Goal: Task Accomplishment & Management: Use online tool/utility

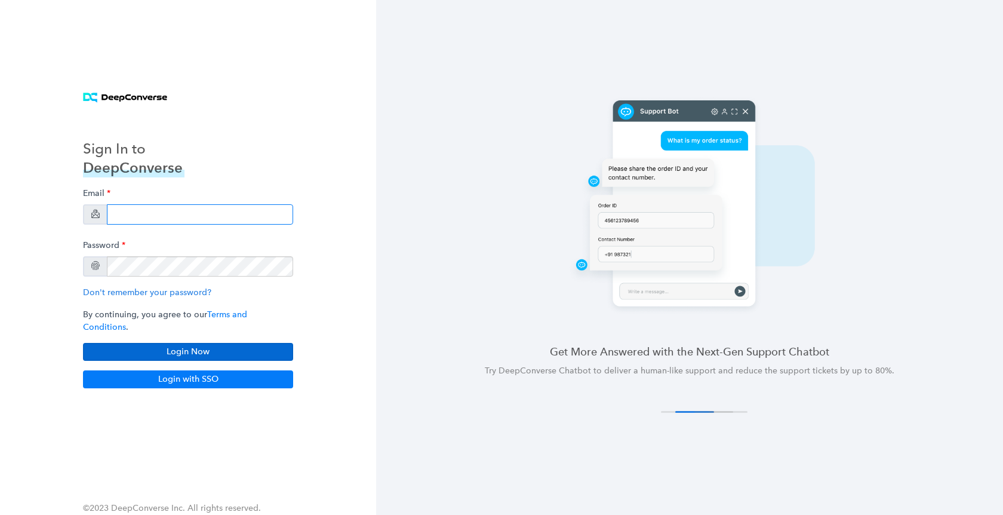
type input "[PERSON_NAME][EMAIL_ADDRESS][DOMAIN_NAME]"
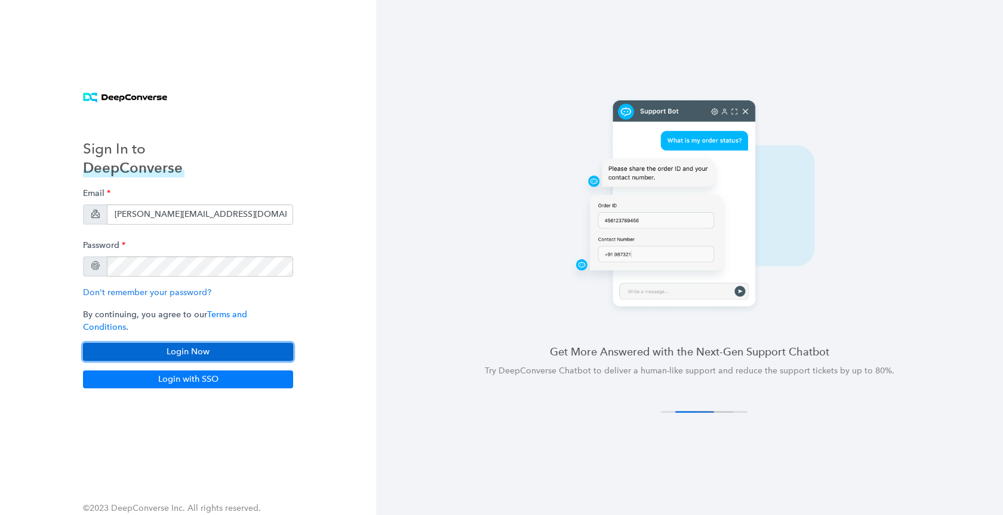
click at [198, 343] on button "Login Now" at bounding box center [188, 352] width 210 height 18
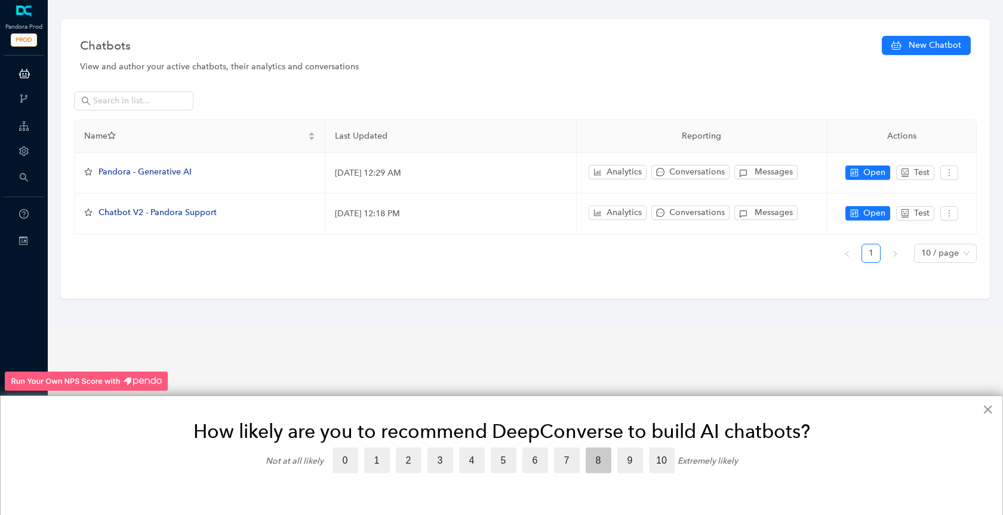
click at [593, 468] on label "8" at bounding box center [599, 460] width 26 height 26
click at [586, 447] on input "8" at bounding box center [586, 447] width 0 height 0
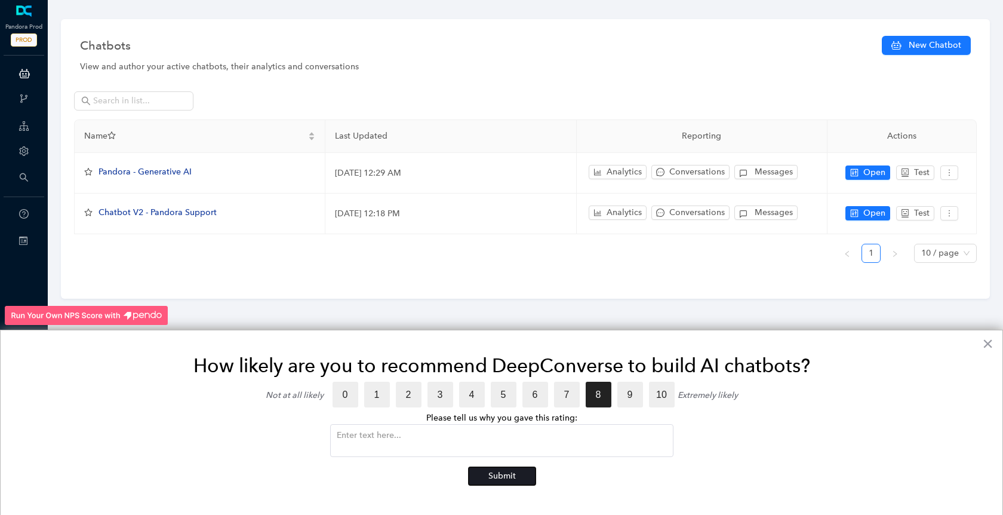
click at [507, 472] on button "Submit" at bounding box center [502, 476] width 67 height 18
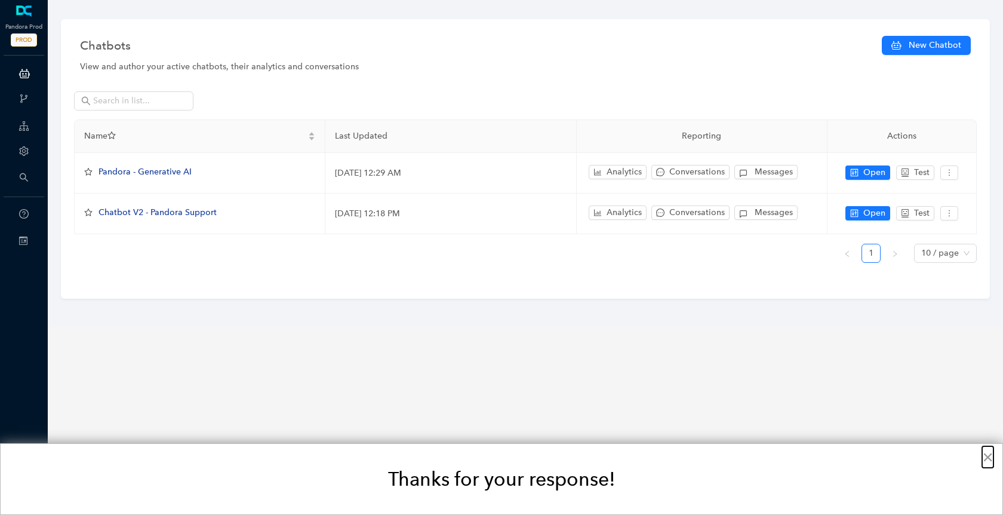
click at [983, 453] on button "×" at bounding box center [987, 456] width 11 height 19
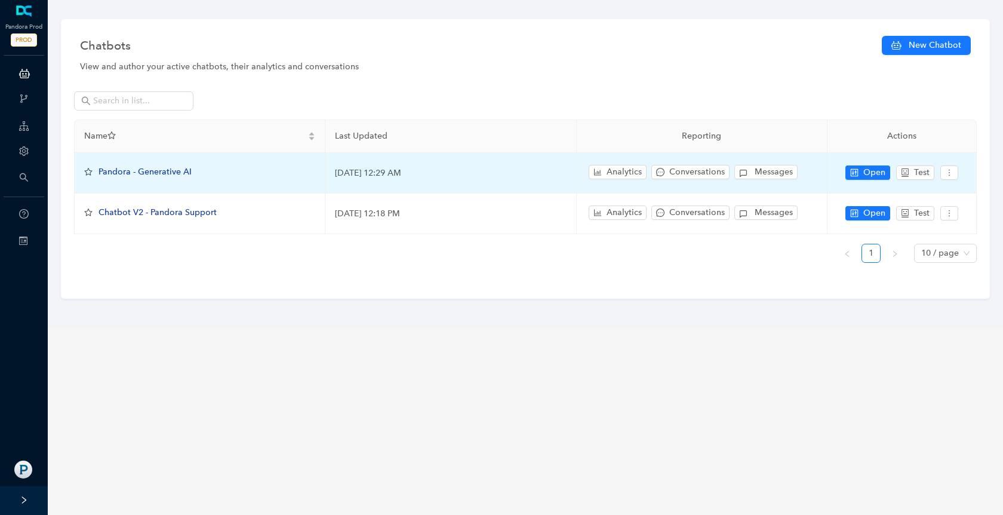
click at [168, 170] on span "Pandora - Generative AI" at bounding box center [145, 172] width 93 height 10
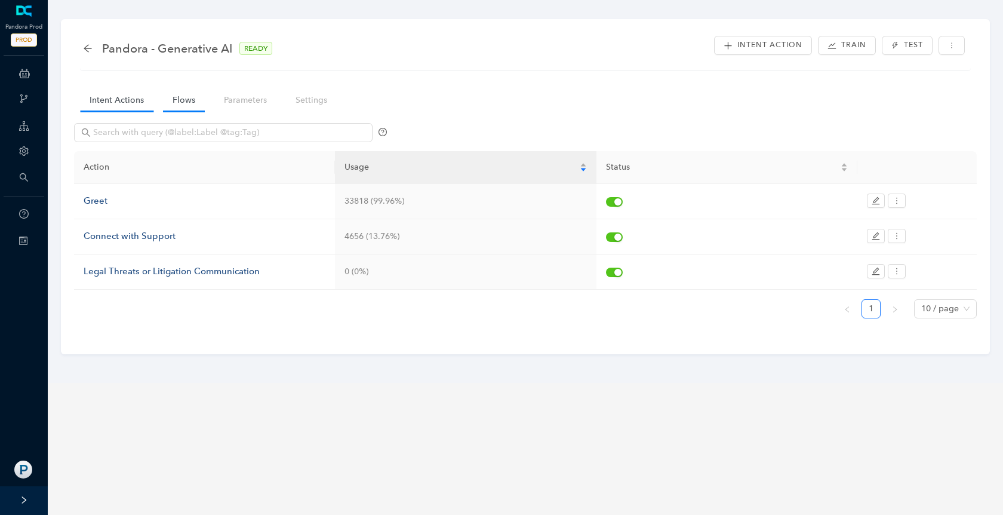
click at [174, 103] on link "Flows" at bounding box center [184, 100] width 42 height 22
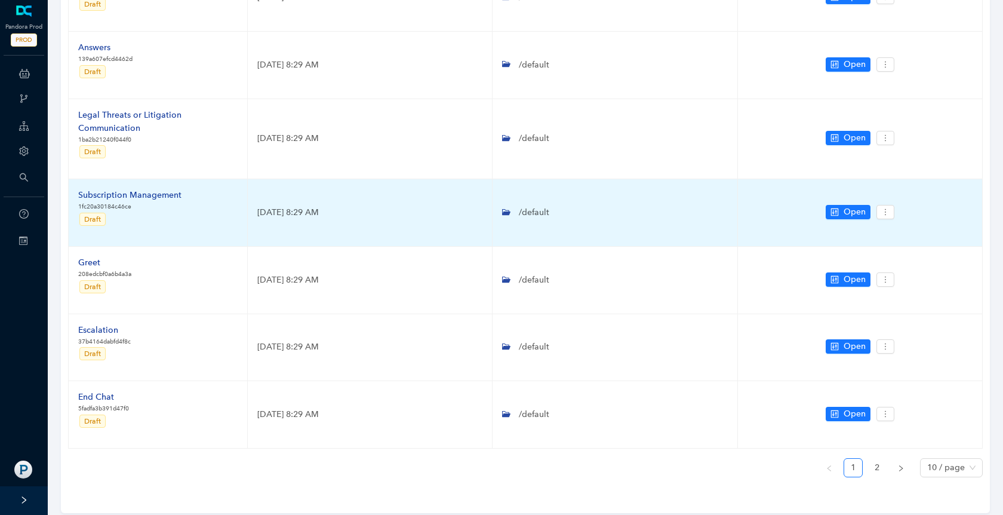
scroll to position [445, 0]
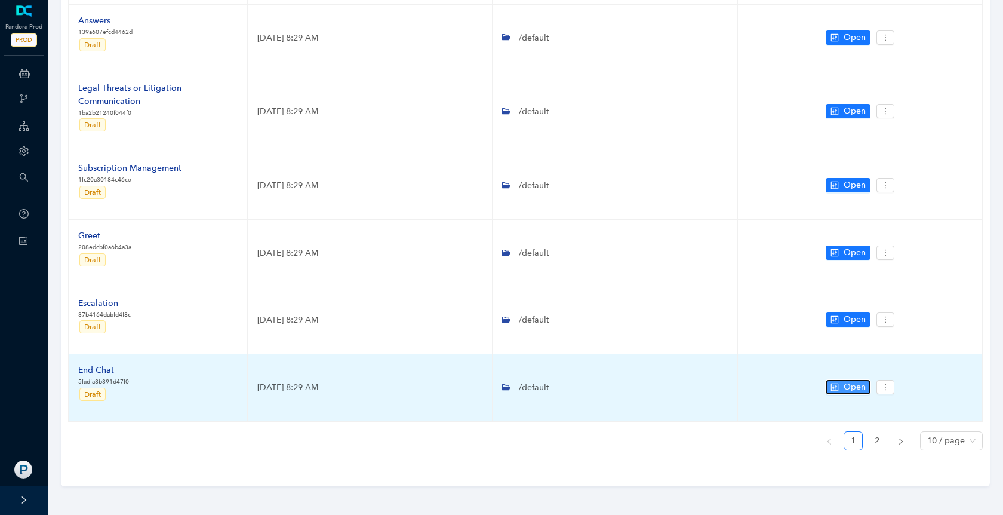
click at [853, 390] on span "Open" at bounding box center [855, 386] width 22 height 13
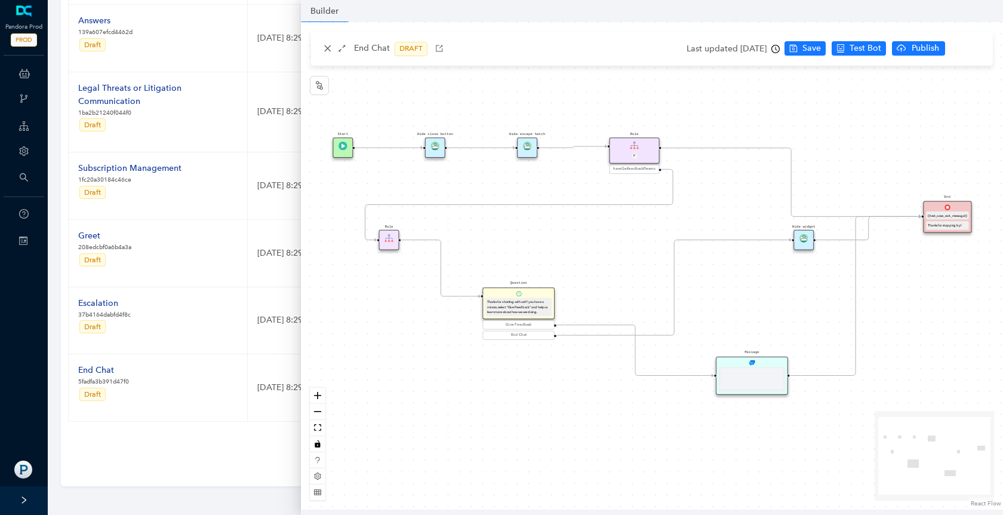
scroll to position [0, 0]
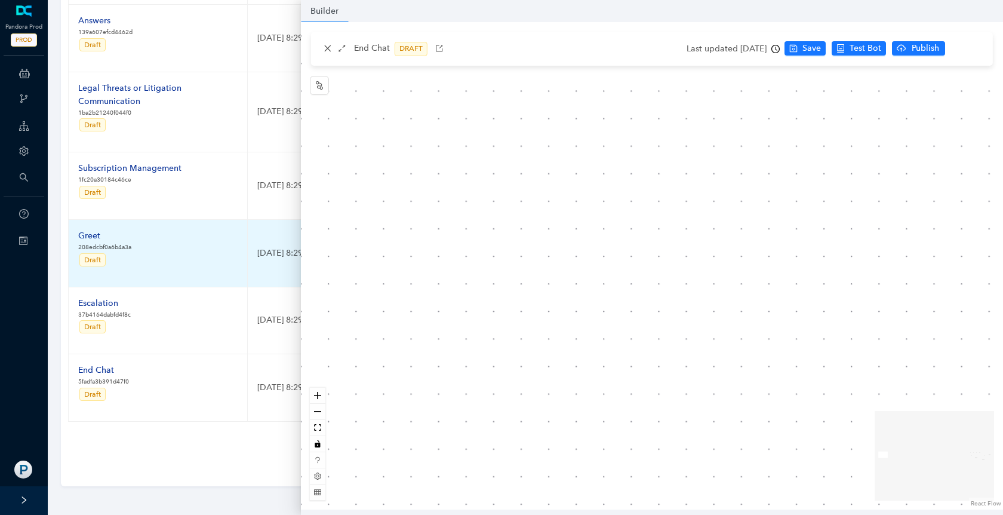
click at [186, 240] on td "Greet 208edcbf0a6b4a3a Draft" at bounding box center [158, 253] width 179 height 67
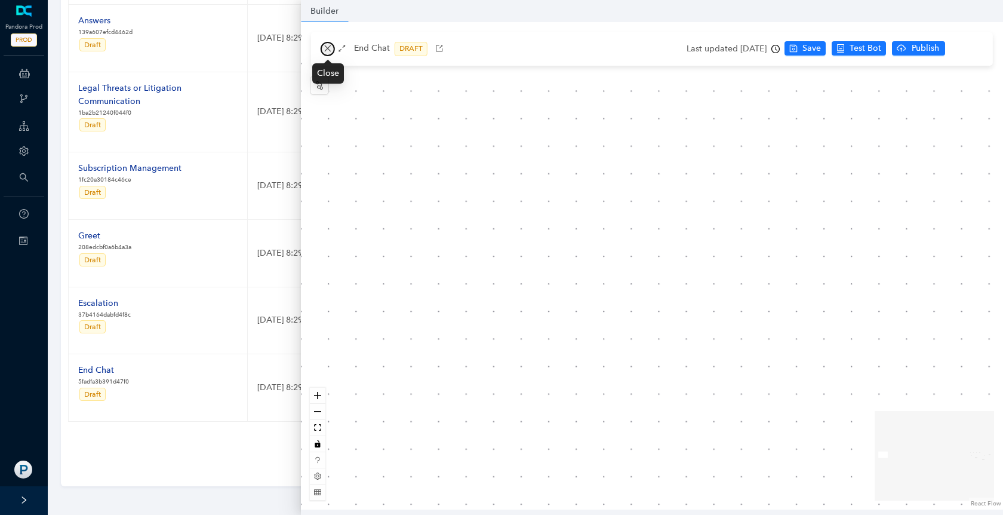
click at [326, 45] on icon "close" at bounding box center [328, 48] width 8 height 8
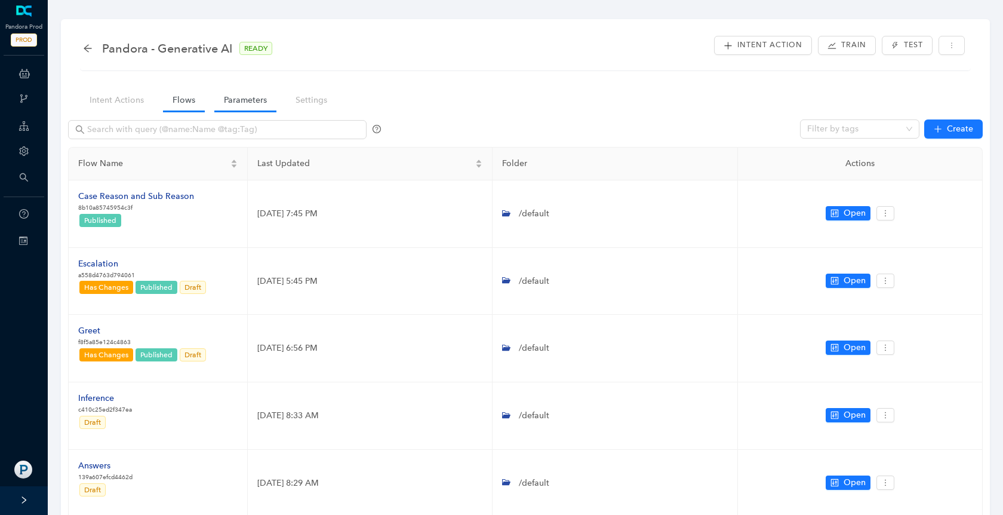
click at [253, 94] on link "Parameters" at bounding box center [245, 100] width 62 height 22
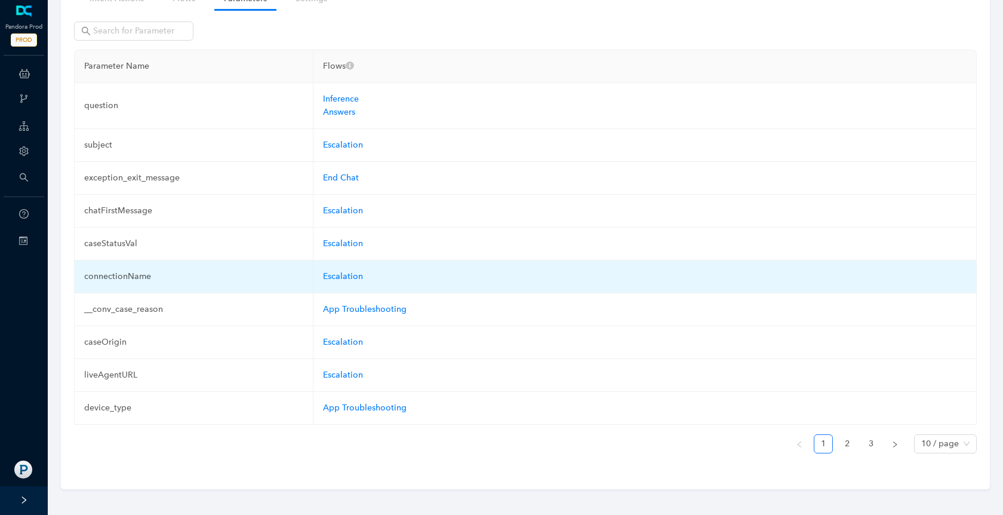
scroll to position [104, 0]
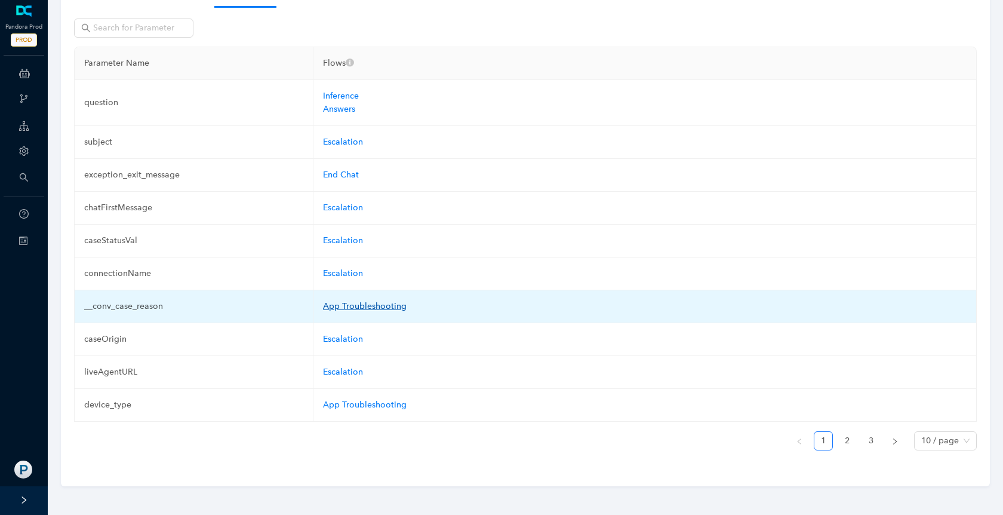
click at [346, 308] on link "App Troubleshooting" at bounding box center [365, 306] width 84 height 10
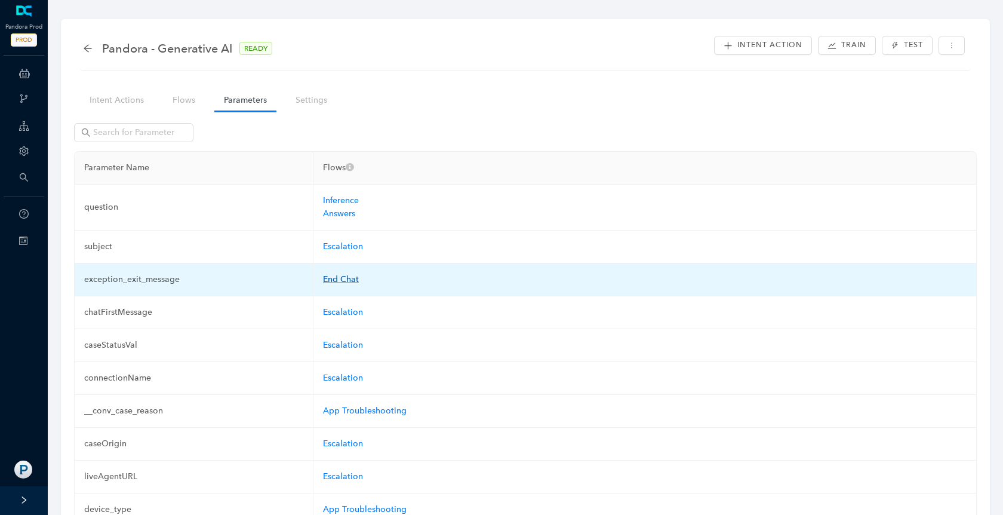
click at [337, 278] on link "End Chat" at bounding box center [341, 279] width 36 height 10
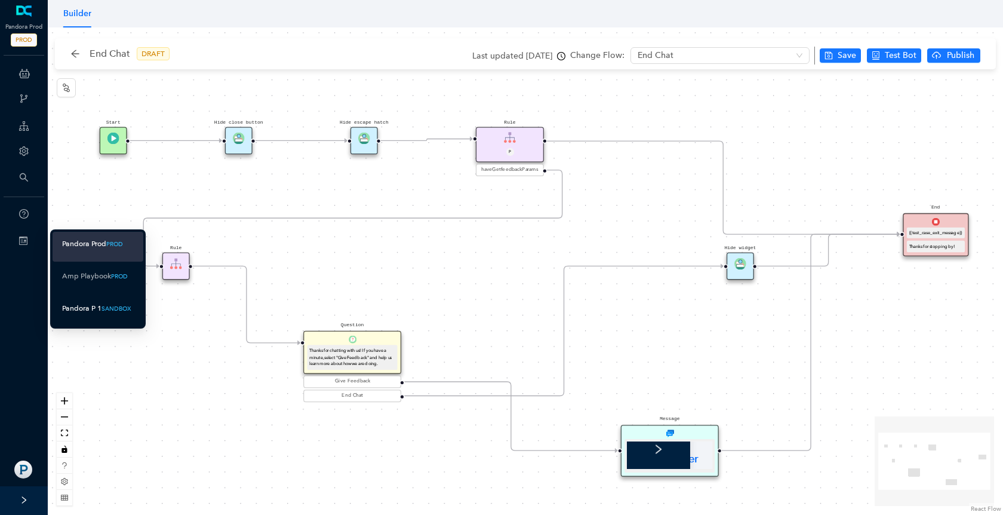
click at [71, 303] on div "Pandora P 1" at bounding box center [81, 308] width 39 height 15
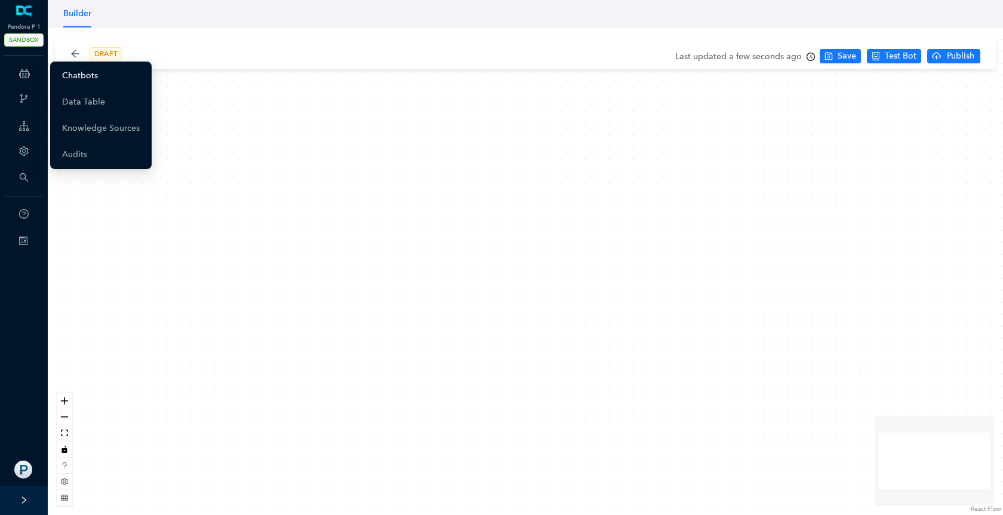
click at [66, 81] on link "Chatbots" at bounding box center [80, 76] width 36 height 24
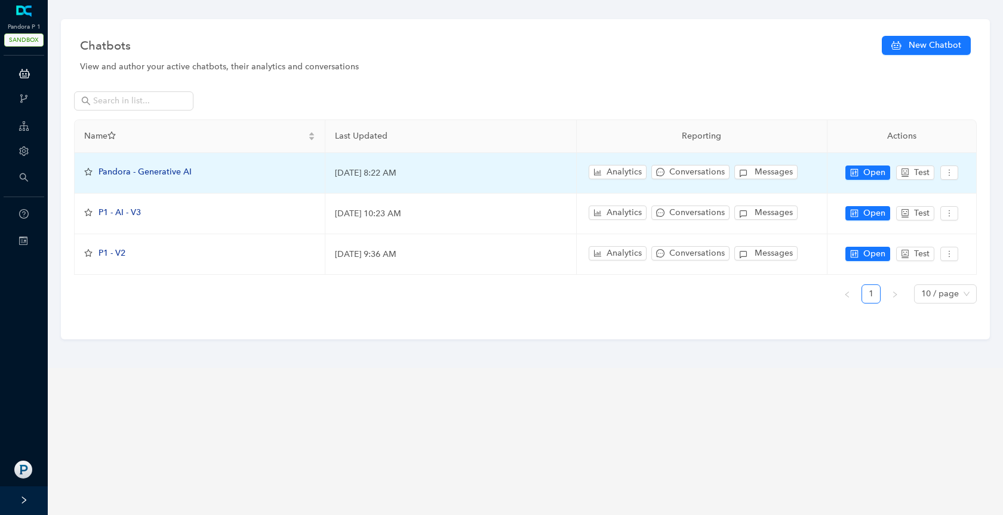
click at [124, 174] on span "Pandora - Generative AI" at bounding box center [145, 172] width 93 height 10
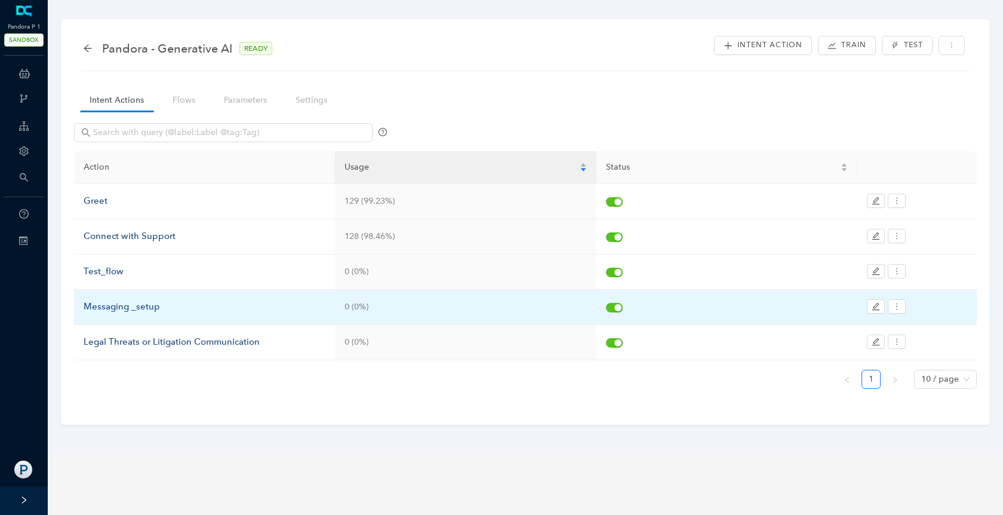
click at [105, 306] on div "Messaging _setup" at bounding box center [205, 307] width 242 height 14
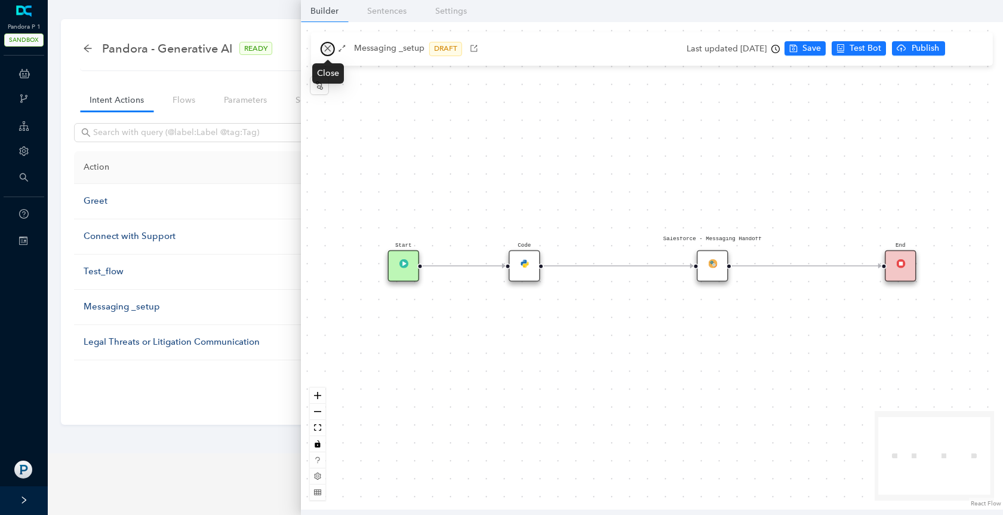
click at [325, 51] on icon "close" at bounding box center [328, 48] width 8 height 8
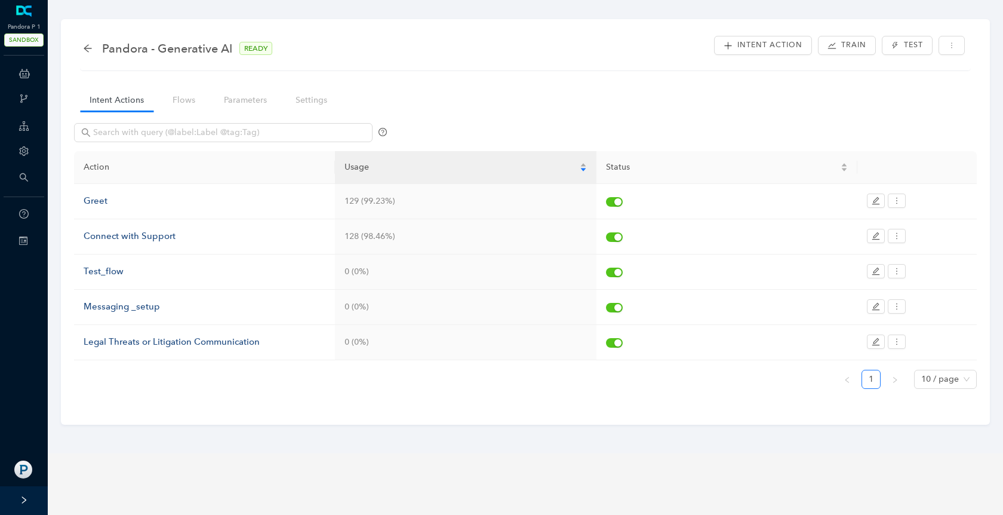
click at [174, 112] on nav "Intent Actions Flows Parameters Settings" at bounding box center [213, 100] width 278 height 34
click at [182, 101] on link "Flows" at bounding box center [184, 100] width 42 height 22
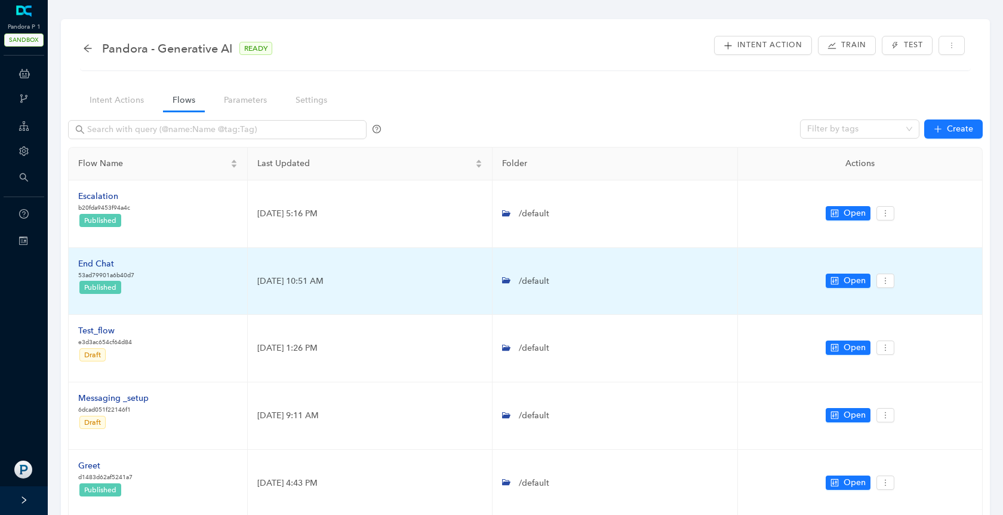
click at [102, 266] on div "End Chat" at bounding box center [106, 263] width 56 height 13
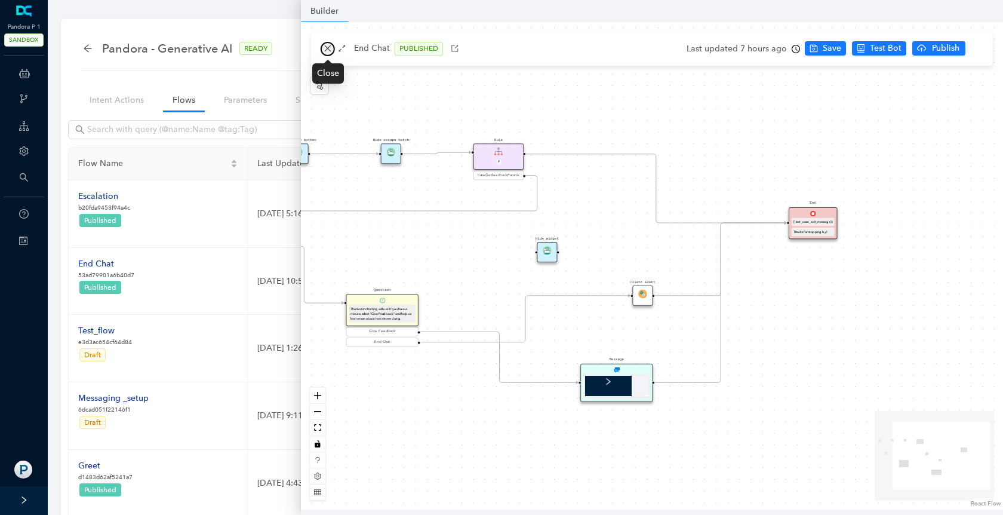
click at [324, 50] on icon "close" at bounding box center [328, 48] width 8 height 8
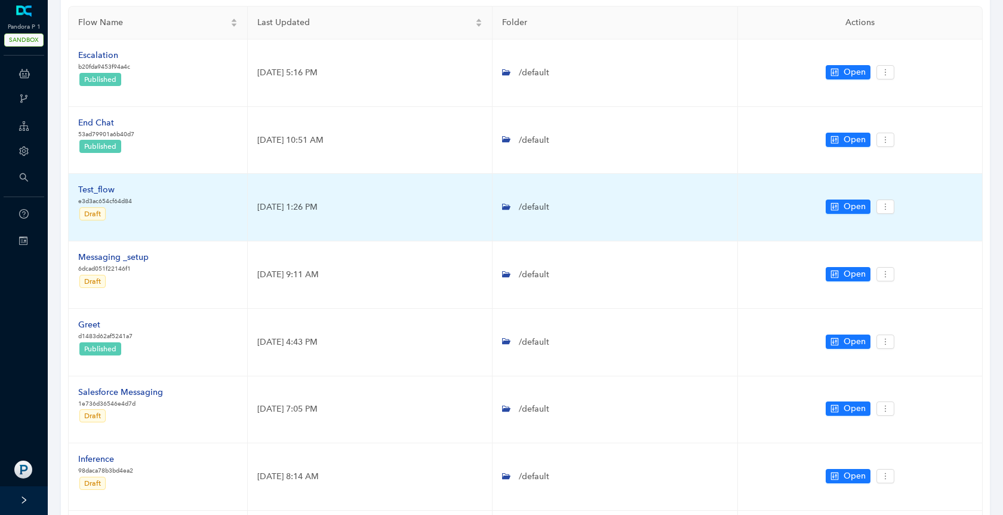
scroll to position [142, 0]
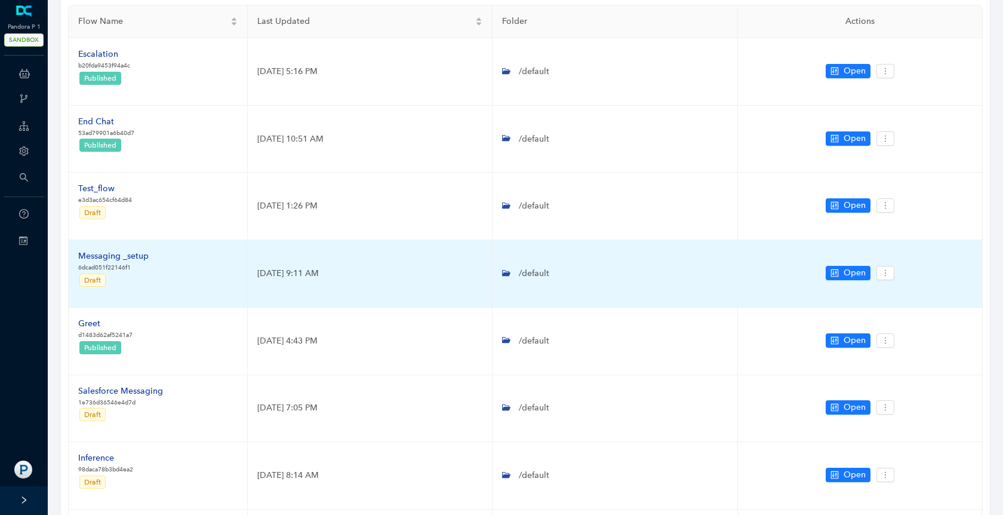
click at [133, 253] on div "Messaging _setup" at bounding box center [113, 256] width 70 height 13
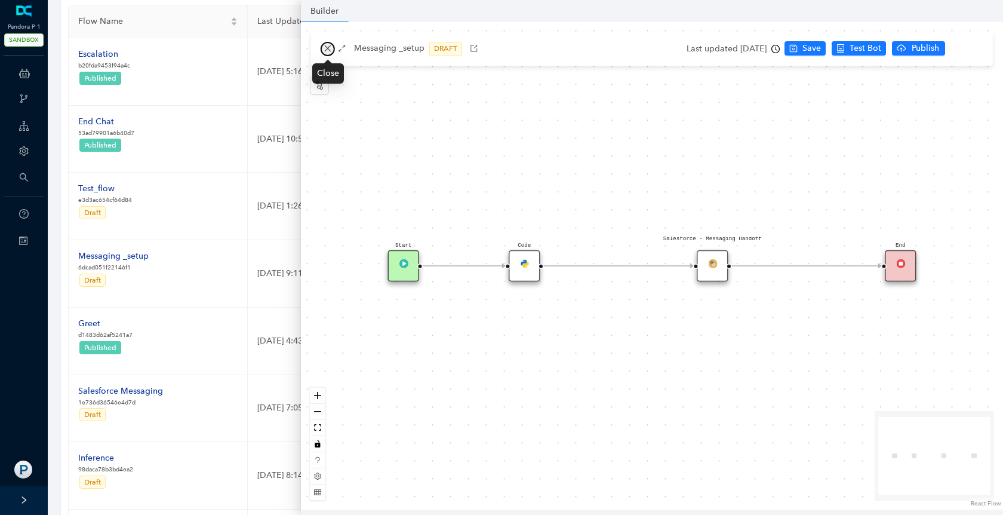
click at [329, 48] on icon "close" at bounding box center [328, 48] width 8 height 8
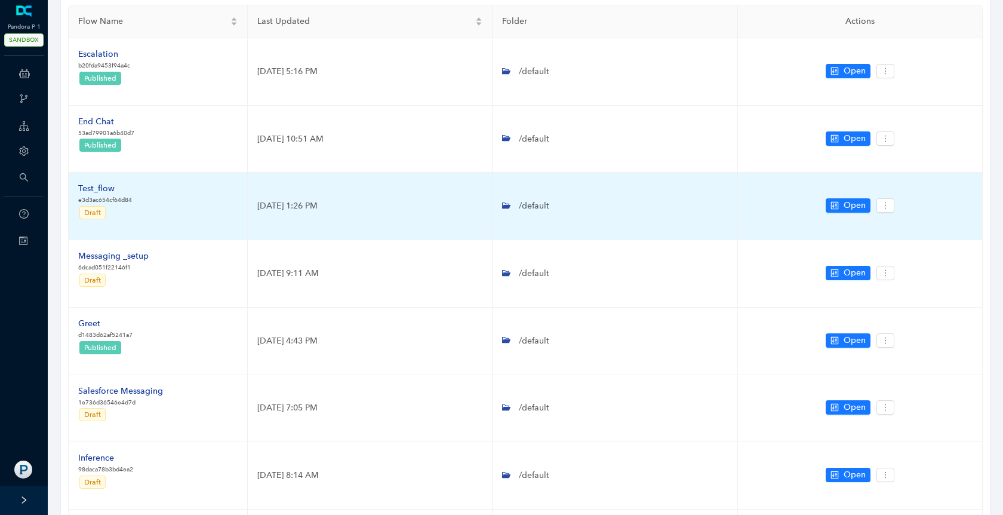
click at [107, 192] on div "Test_flow" at bounding box center [105, 188] width 54 height 13
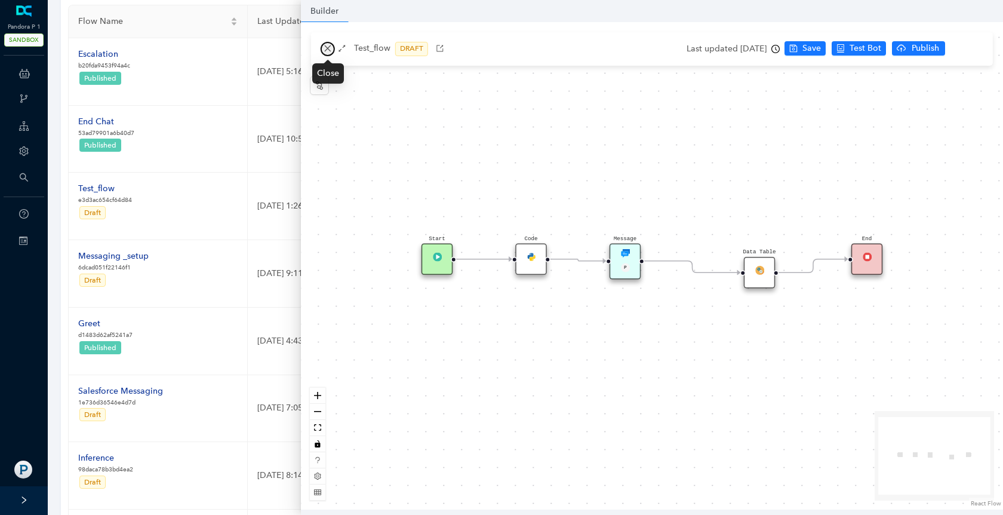
click at [325, 49] on icon "close" at bounding box center [328, 48] width 8 height 8
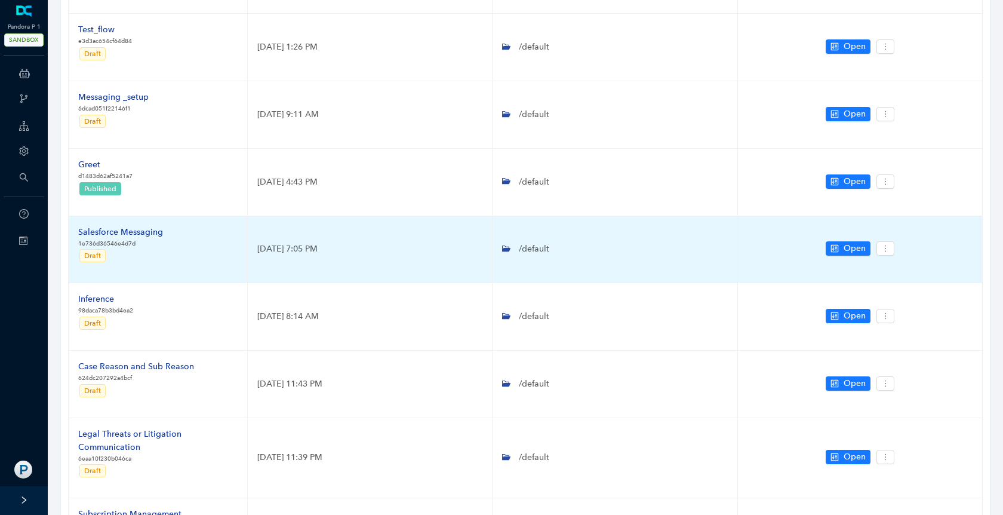
scroll to position [307, 0]
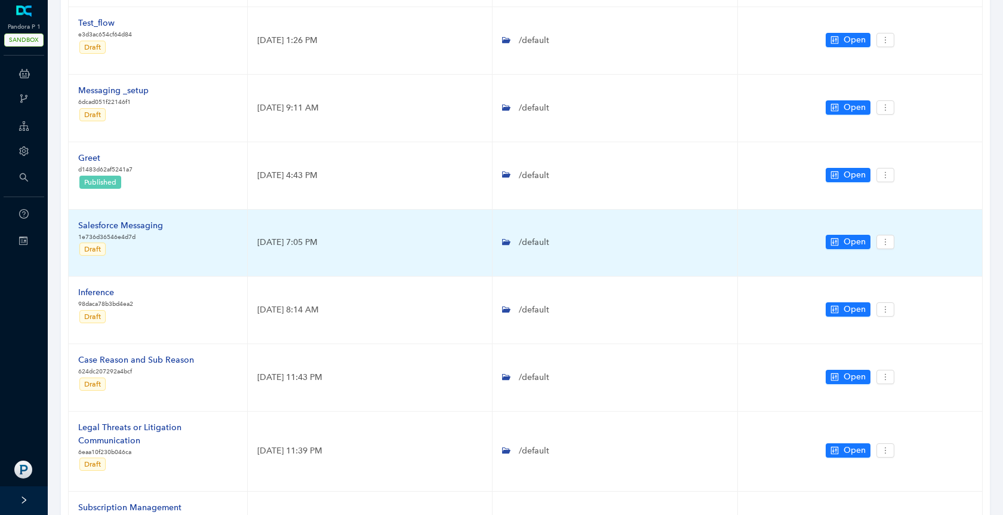
click at [146, 224] on div "Salesforce Messaging" at bounding box center [120, 225] width 85 height 13
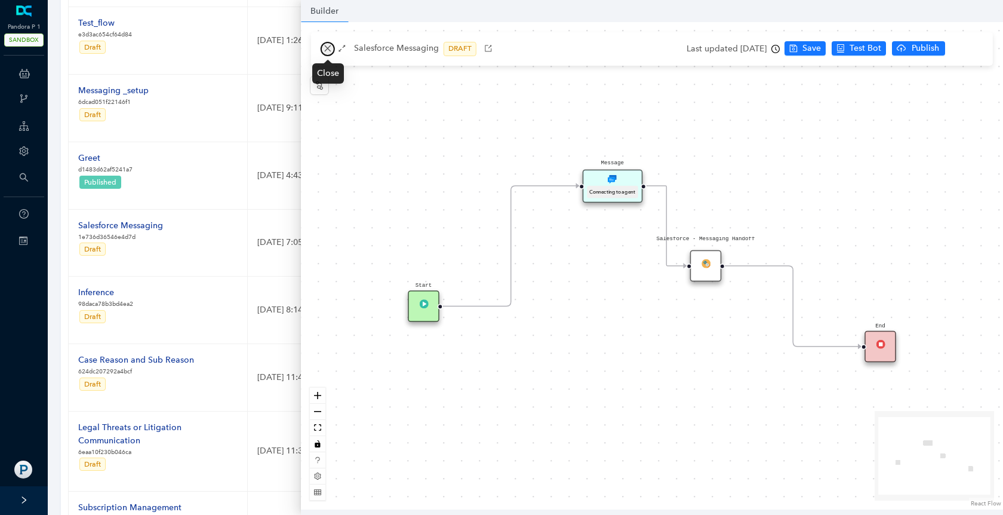
click at [327, 50] on icon "close" at bounding box center [327, 48] width 7 height 7
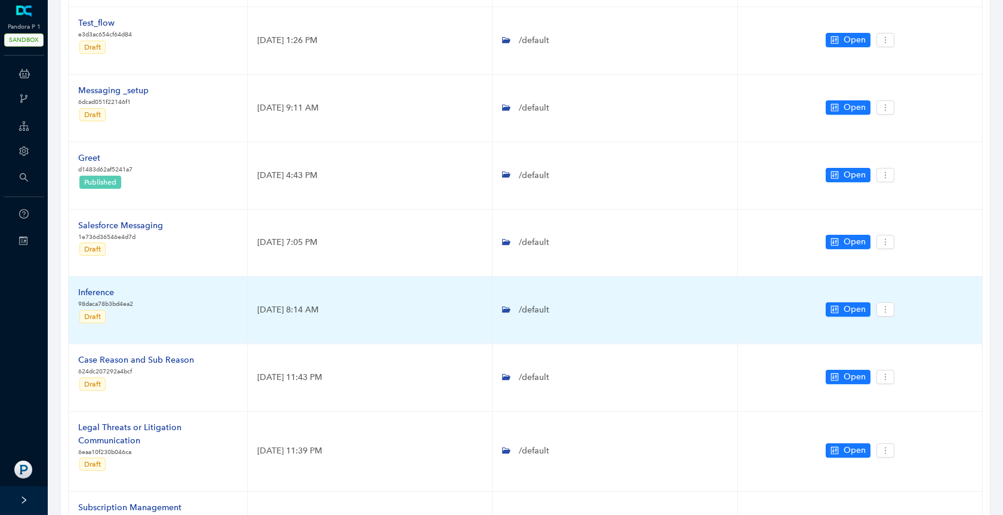
click at [106, 290] on div "Inference" at bounding box center [105, 292] width 55 height 13
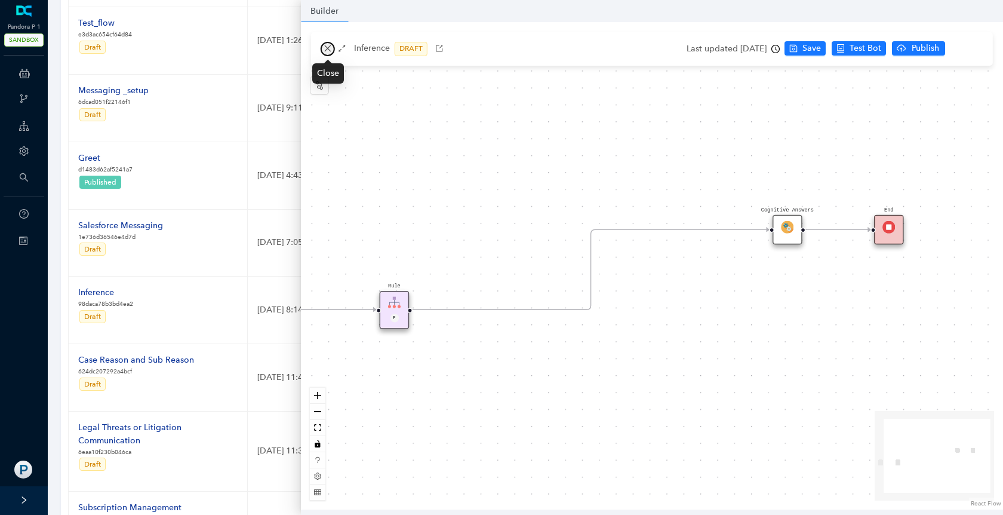
click at [326, 48] on icon "close" at bounding box center [328, 48] width 8 height 8
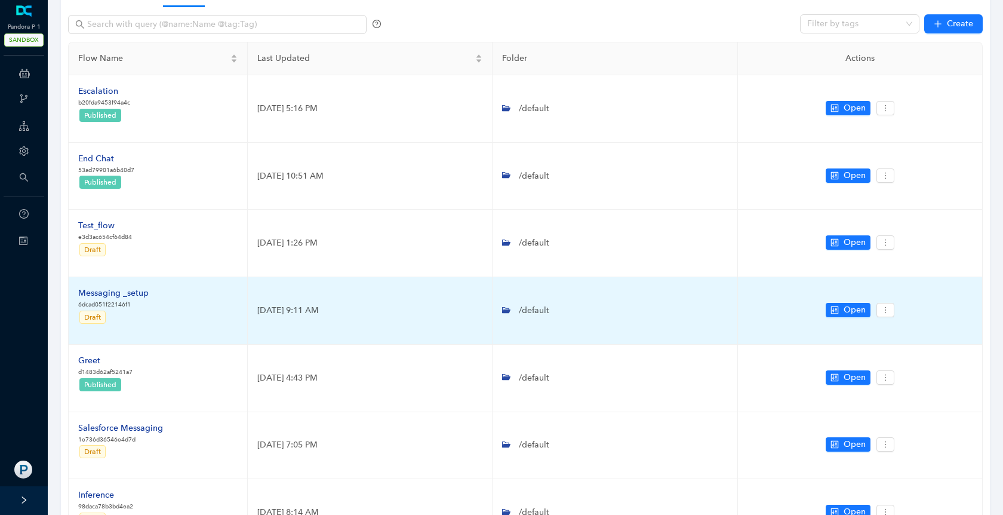
scroll to position [0, 0]
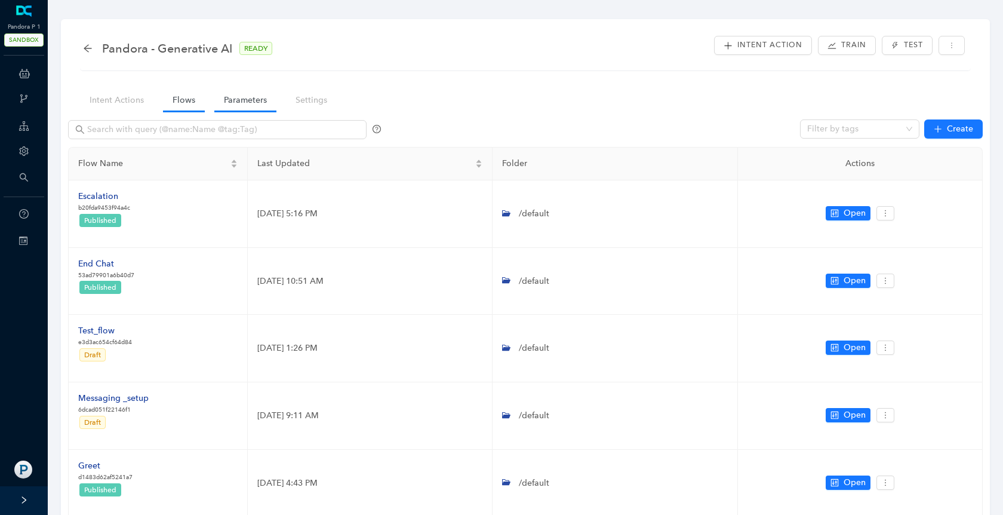
click at [238, 98] on link "Parameters" at bounding box center [245, 100] width 62 height 22
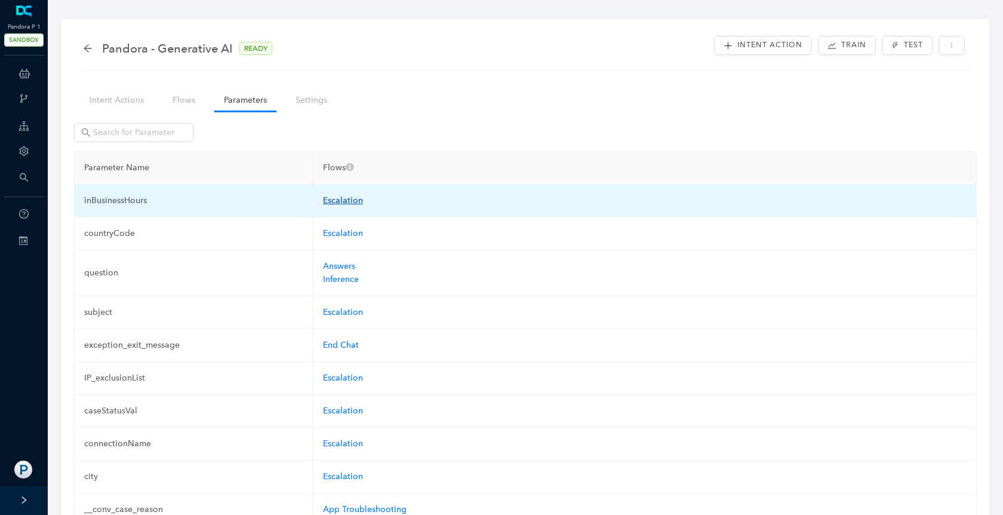
click at [337, 202] on link "Escalation" at bounding box center [343, 200] width 40 height 10
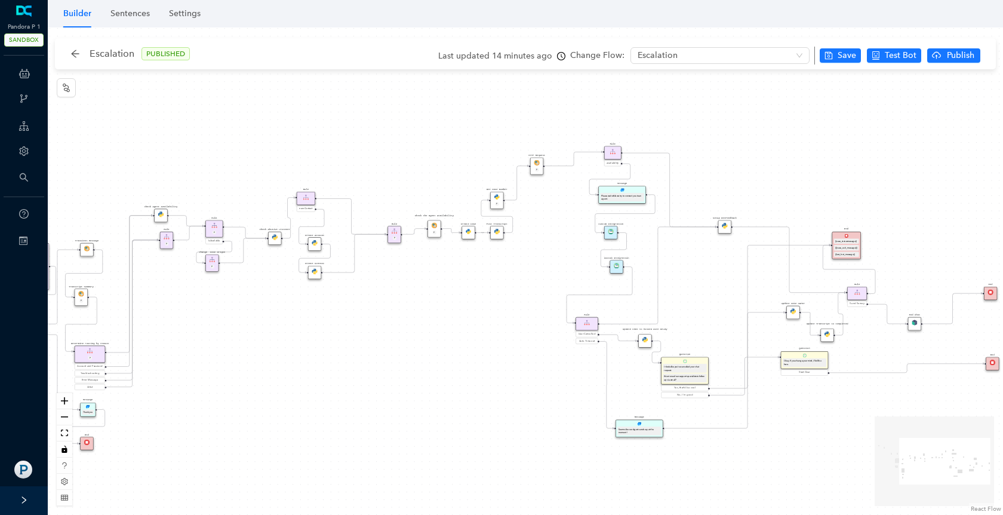
drag, startPoint x: 423, startPoint y: 170, endPoint x: 210, endPoint y: 160, distance: 212.8
click at [210, 160] on div "Data Table Start P Rule P IsAvailable Rule newContact Get Contact details First…" at bounding box center [525, 270] width 955 height 487
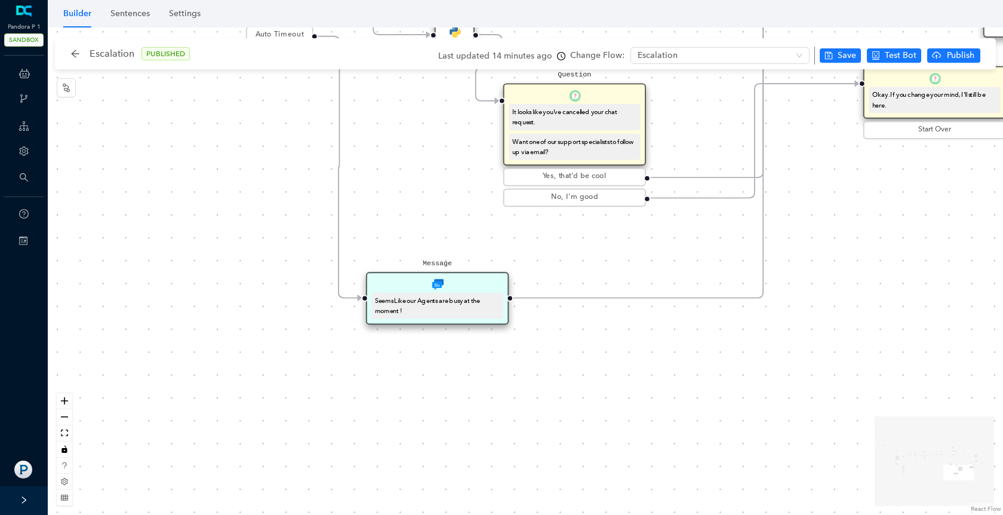
click at [428, 308] on div "Seems Like our Agents are busy at the moment !" at bounding box center [437, 306] width 125 height 20
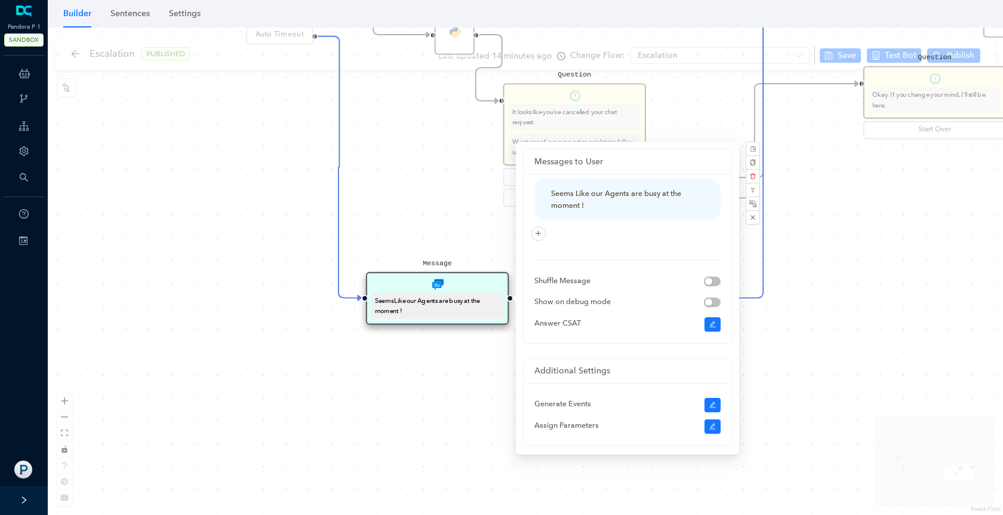
click at [428, 308] on div "Seems Like our Agents are busy at the moment !" at bounding box center [437, 306] width 125 height 20
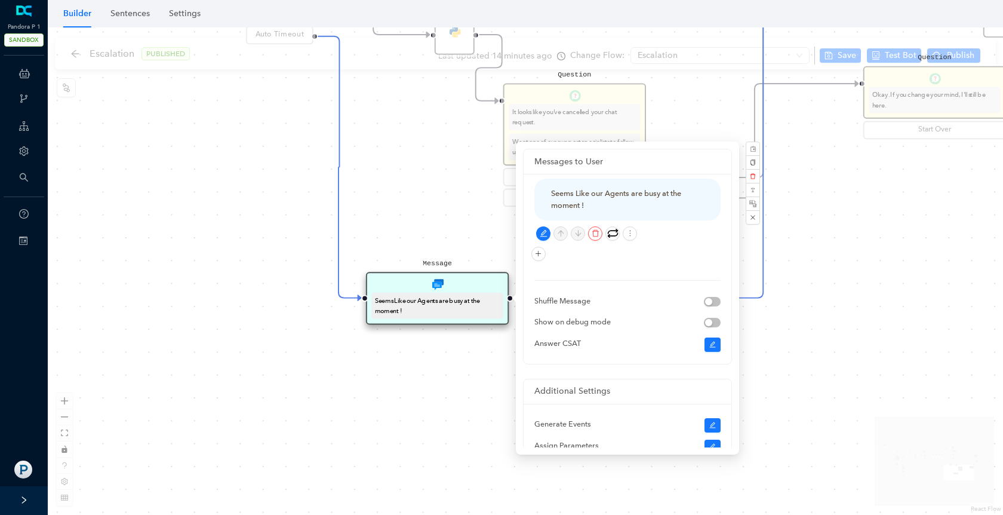
scroll to position [2, 0]
click at [553, 212] on div "Seems Like our Agents are busy at the moment !" at bounding box center [627, 198] width 186 height 42
click at [546, 230] on icon "edit" at bounding box center [544, 231] width 8 height 8
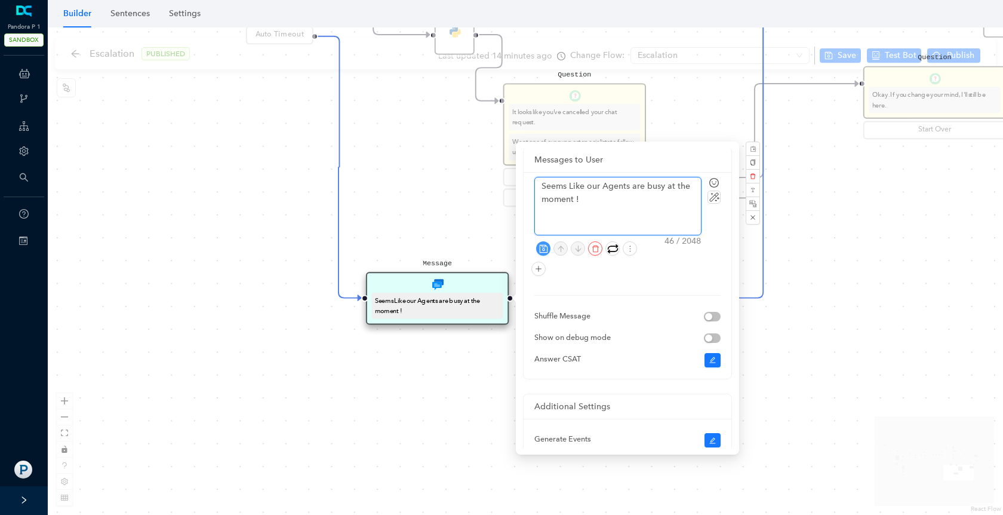
click at [574, 189] on textarea "Seems Like our Agents are busy at the moment !" at bounding box center [618, 205] width 166 height 57
type textarea "Seems Lke our Agents are busy at the moment !"
type textarea "Seems ke our Agents are busy at the moment !"
type textarea "Seems lke our Agents are busy at the moment !"
type textarea "Seems like our Agents are busy at the moment !"
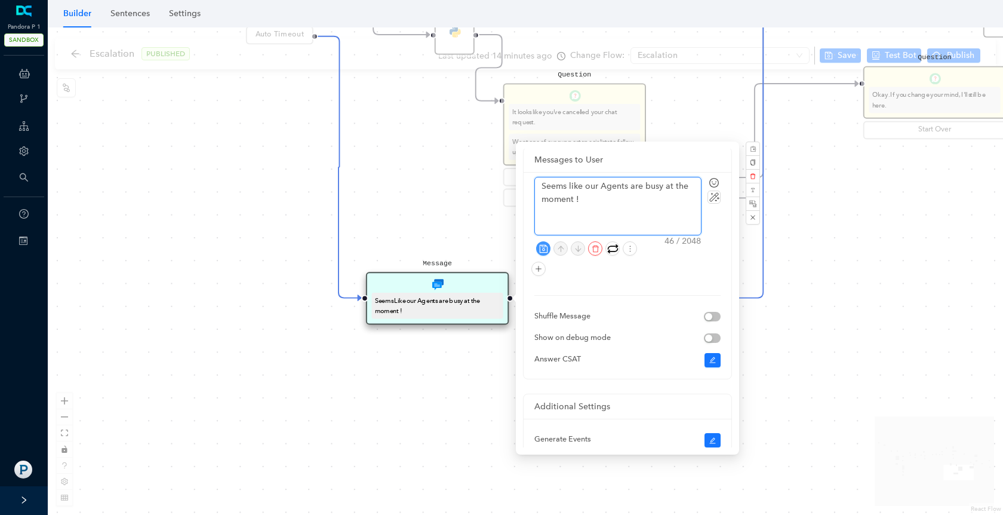
type textarea "Seems like our [DEMOGRAPHIC_DATA] are busy at the moment !"
type textarea "Seems like our agents are busy at the moment !"
type textarea "Seems like our agents are busy at the moment"
type textarea "Seems like our agents are busy at the moment."
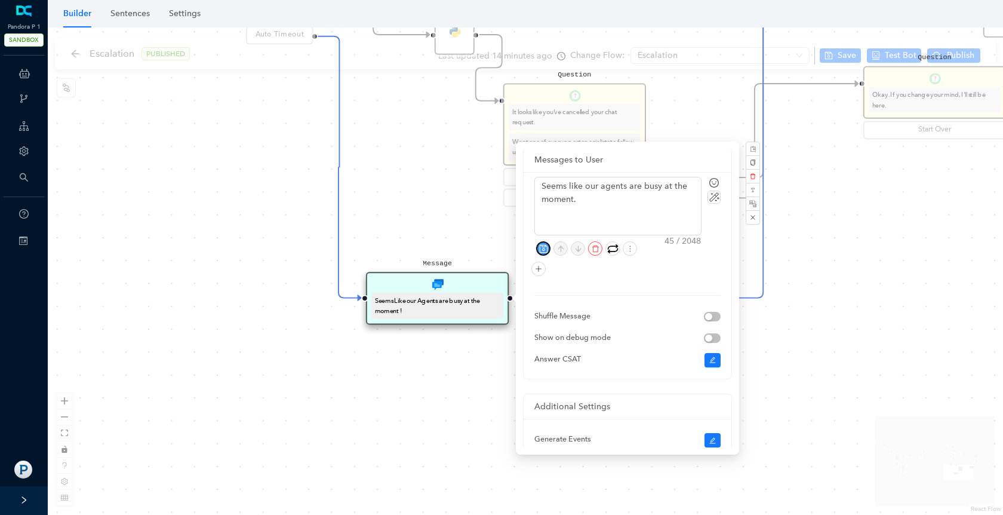
click at [544, 248] on icon "save" at bounding box center [543, 248] width 9 height 9
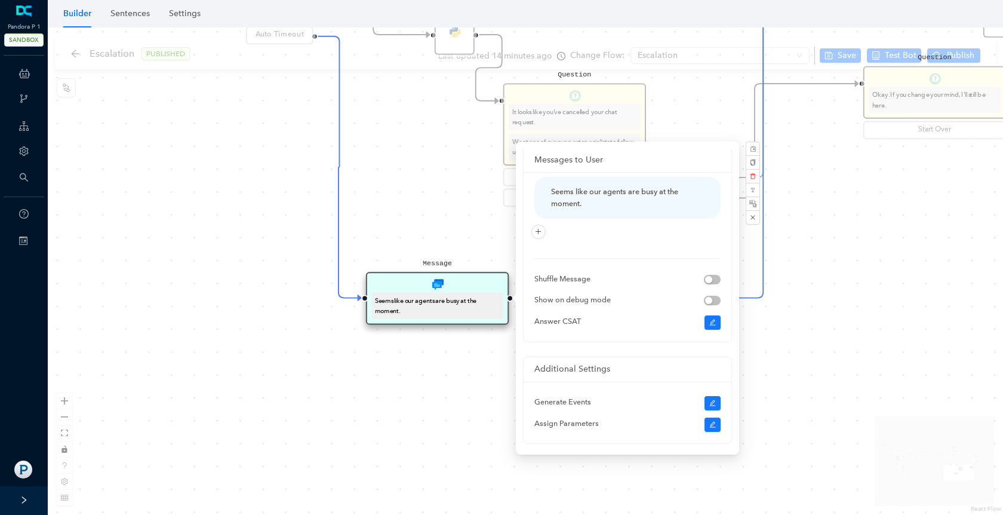
click at [417, 215] on div "Data Table Start P Rule P IsAvailable Rule newContact Get Contact details First…" at bounding box center [525, 270] width 955 height 487
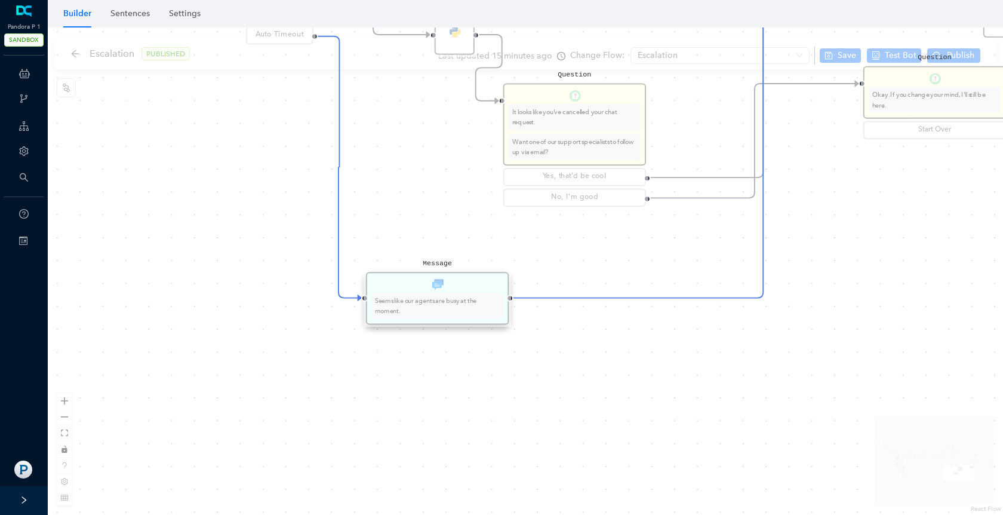
scroll to position [0, 0]
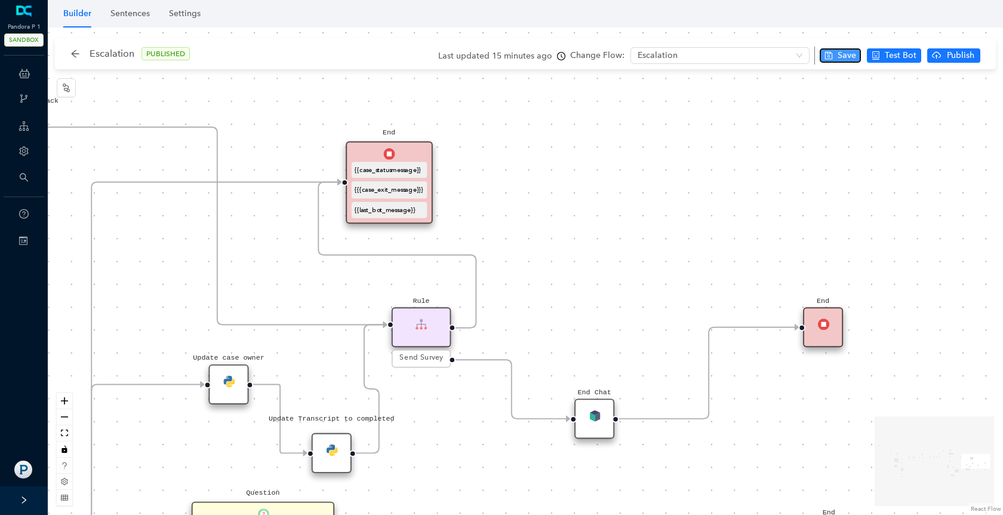
click at [839, 53] on span "Save" at bounding box center [847, 55] width 19 height 13
click at [72, 53] on icon "arrow-left" at bounding box center [75, 54] width 8 height 8
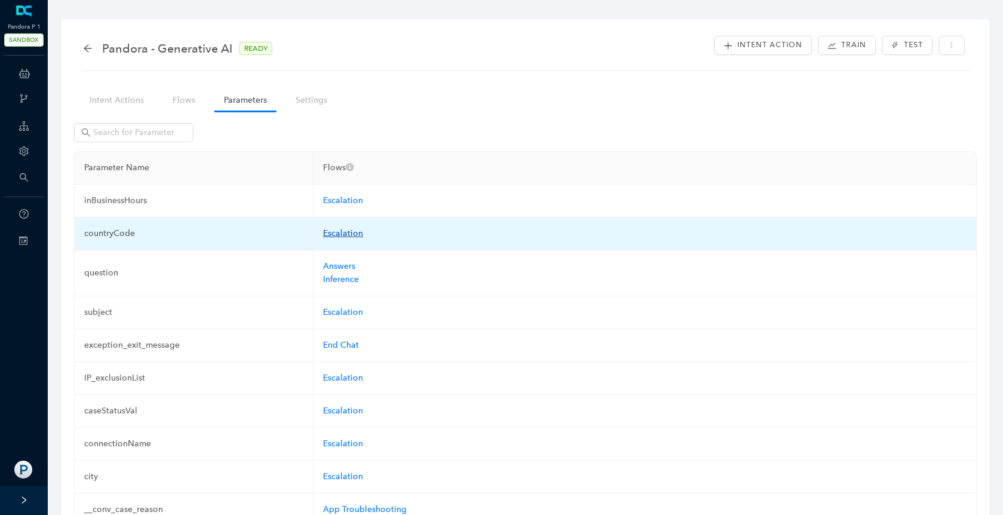
click at [338, 234] on link "Escalation" at bounding box center [343, 233] width 40 height 10
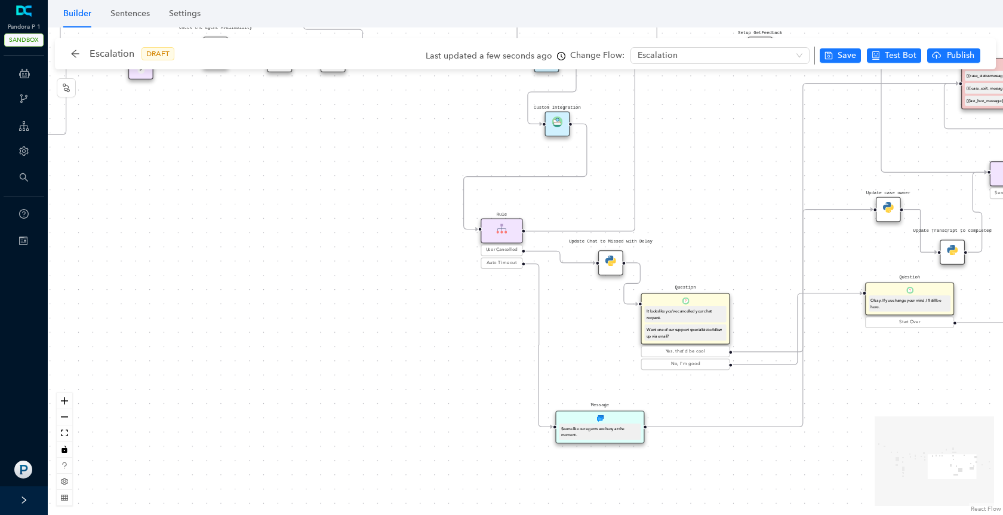
drag, startPoint x: 721, startPoint y: 316, endPoint x: 704, endPoint y: 225, distance: 92.4
click at [704, 225] on div "Data Table Start P Rule P IsAvailable Rule newContact Get Contact details First…" at bounding box center [525, 270] width 955 height 487
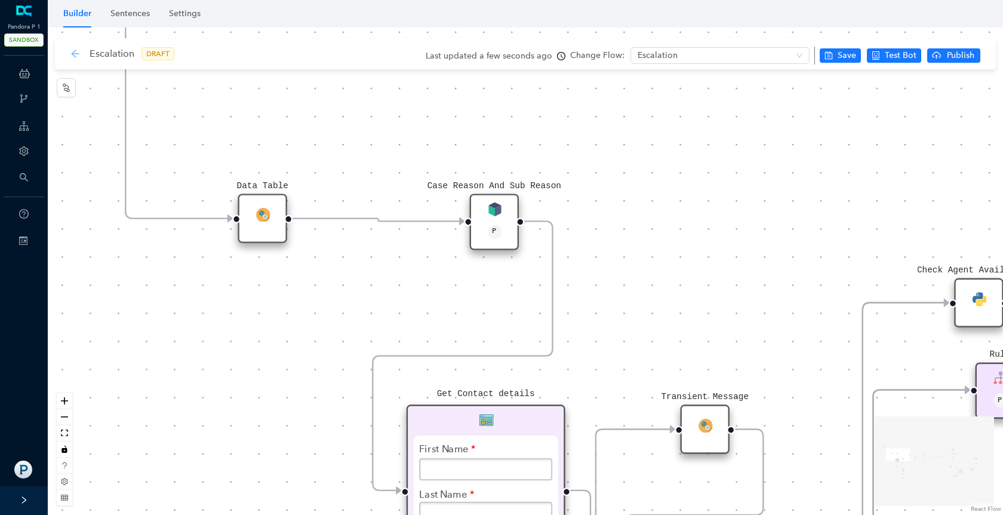
click at [73, 54] on icon "arrow-left" at bounding box center [75, 54] width 10 height 10
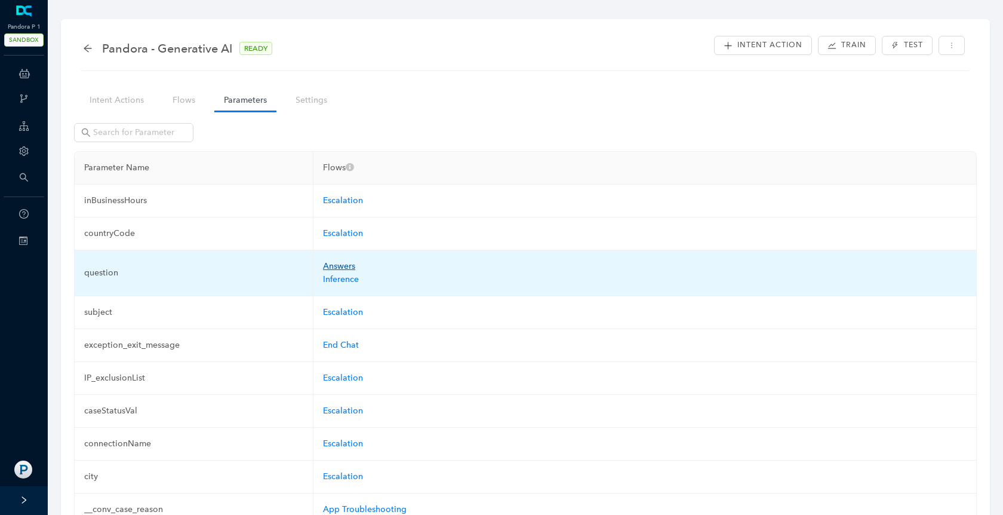
click at [334, 267] on link "Answers" at bounding box center [339, 266] width 32 height 10
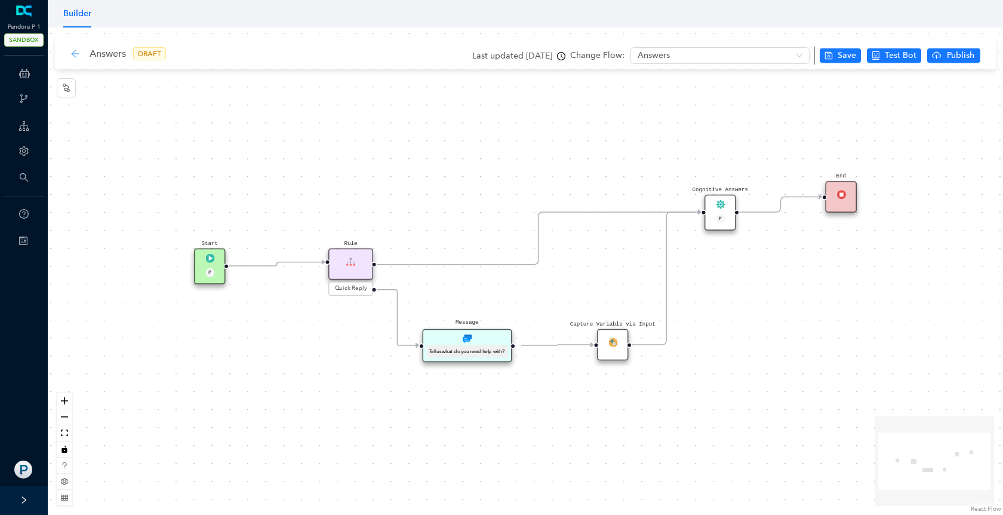
click at [74, 55] on icon "arrow-left" at bounding box center [75, 54] width 8 height 8
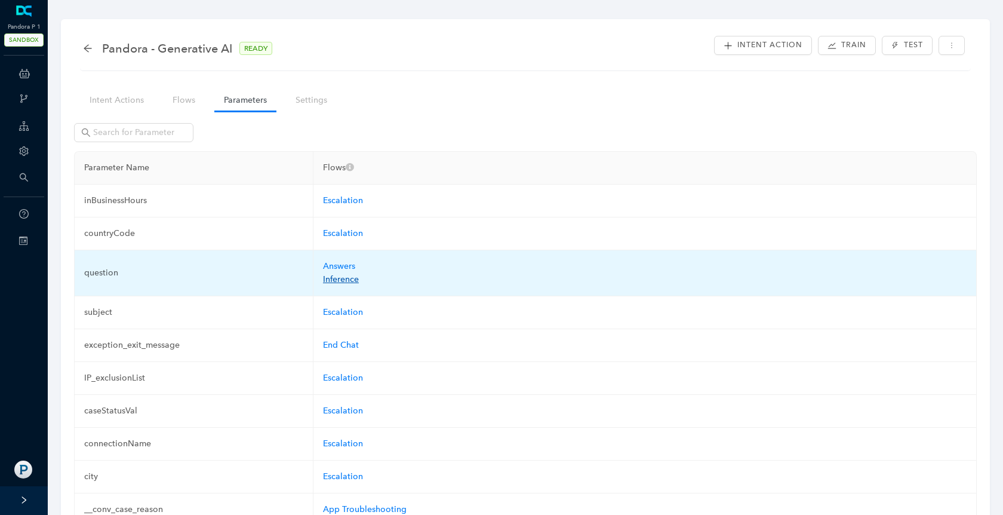
click at [337, 280] on link "Inference" at bounding box center [341, 279] width 36 height 10
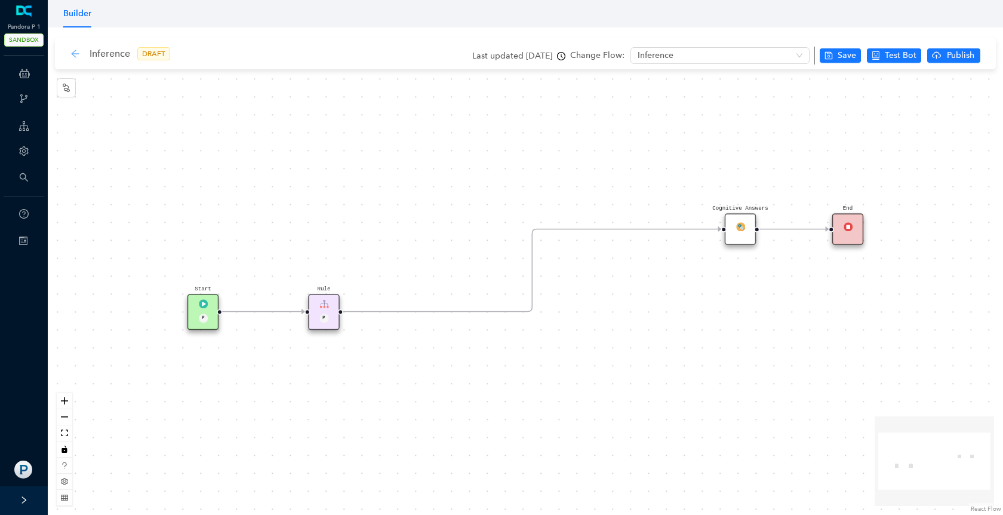
click at [75, 53] on icon "arrow-left" at bounding box center [75, 54] width 8 height 8
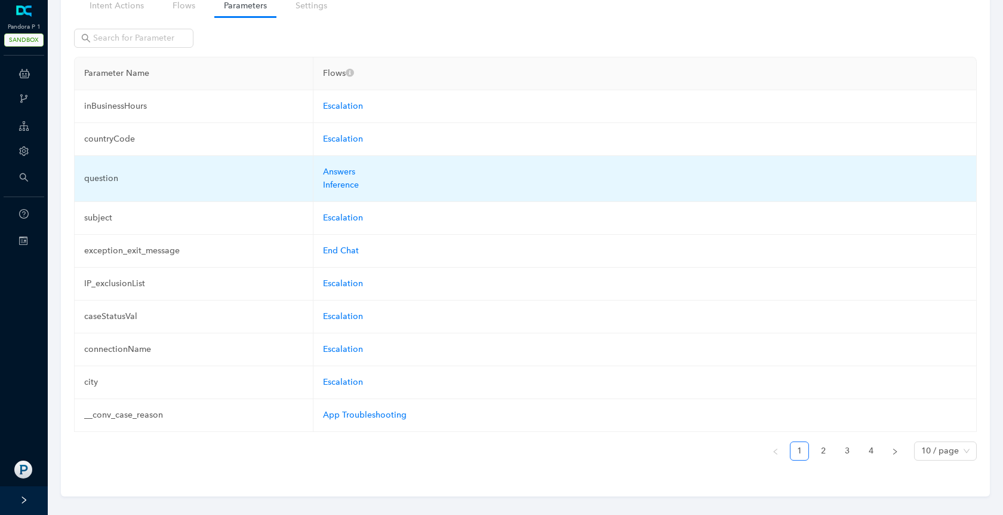
scroll to position [104, 0]
